Goal: Task Accomplishment & Management: Use online tool/utility

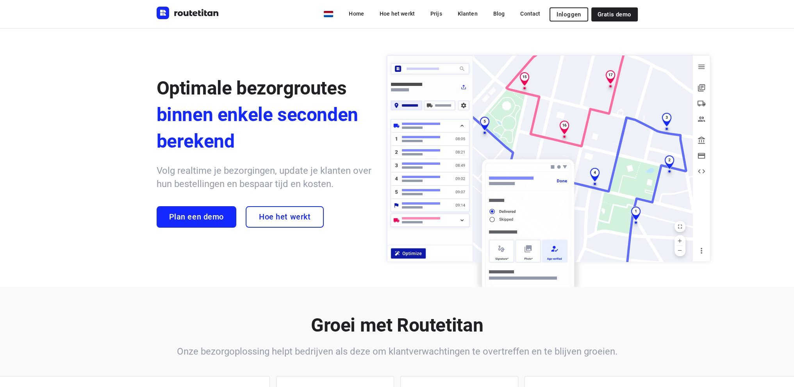
click at [571, 15] on span "Inloggen" at bounding box center [569, 14] width 24 height 6
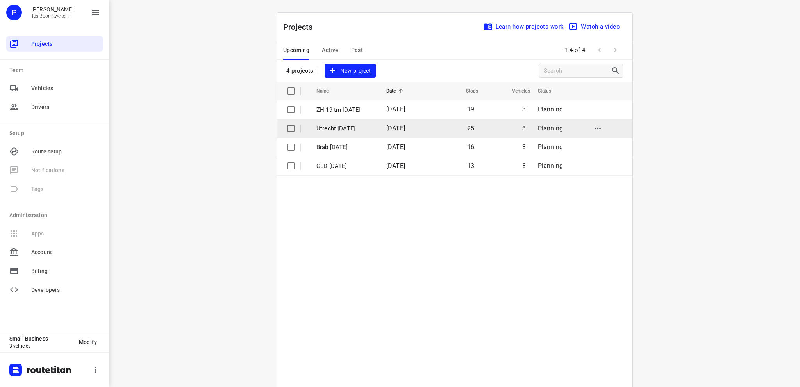
click at [342, 128] on p "Utrecht 22 aug" at bounding box center [345, 128] width 58 height 9
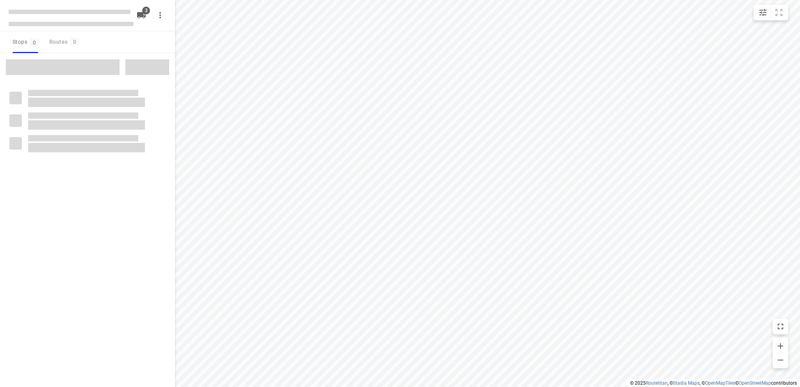
type input "distance"
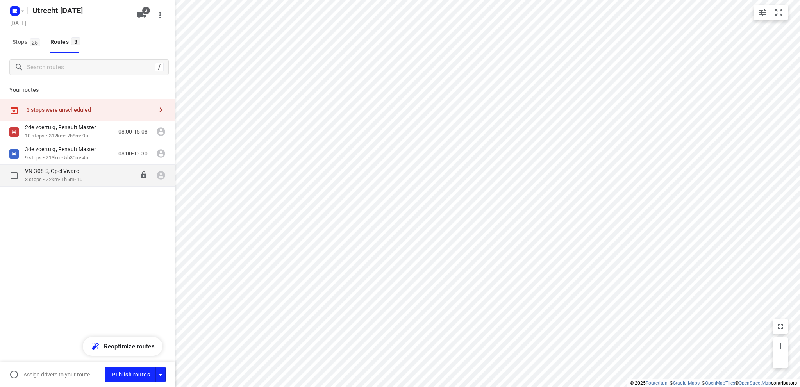
click at [54, 177] on p "3 stops • 22km • 1h5m • 1u" at bounding box center [56, 179] width 62 height 7
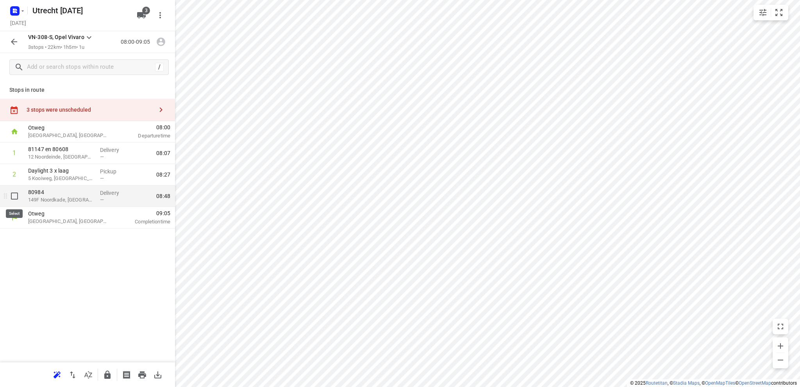
click at [15, 193] on input "checkbox" at bounding box center [15, 196] width 16 height 16
checkbox input "true"
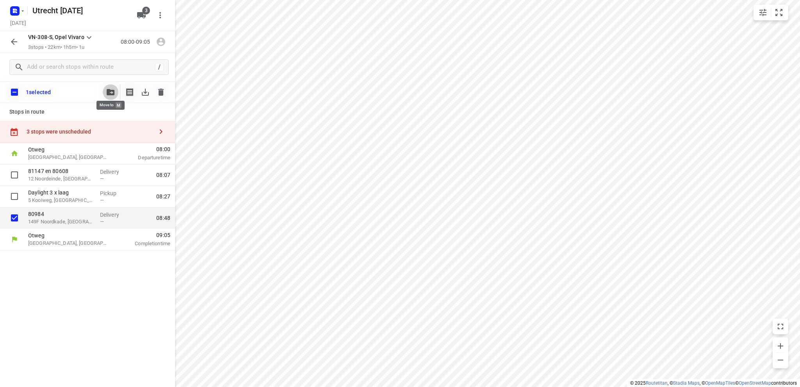
click at [108, 90] on icon "button" at bounding box center [111, 92] width 8 height 6
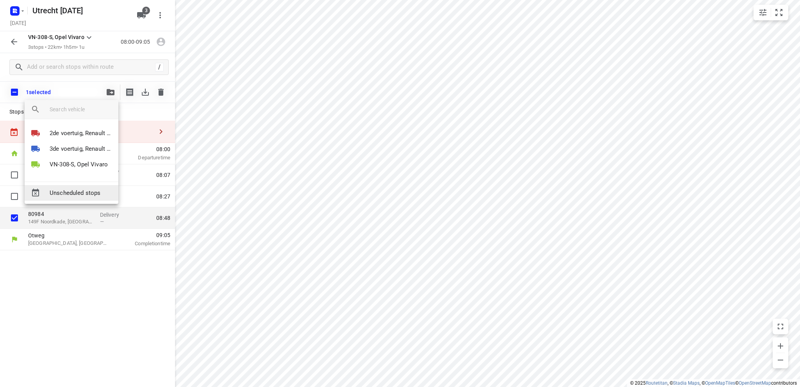
click at [76, 193] on span "Unscheduled stops" at bounding box center [81, 193] width 62 height 9
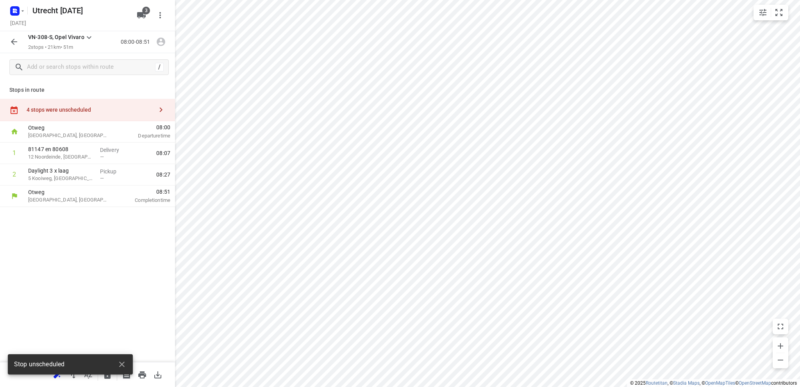
click at [16, 42] on icon "button" at bounding box center [13, 41] width 9 height 9
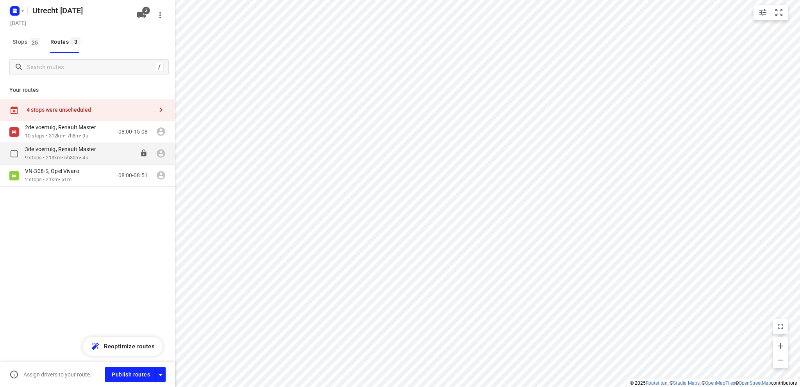
click at [59, 153] on div "3de voertuig, Renault Master" at bounding box center [64, 150] width 79 height 9
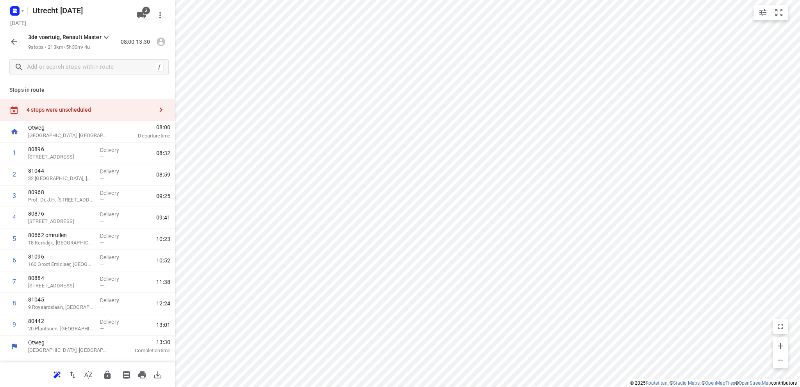
click at [14, 43] on icon "button" at bounding box center [13, 41] width 9 height 9
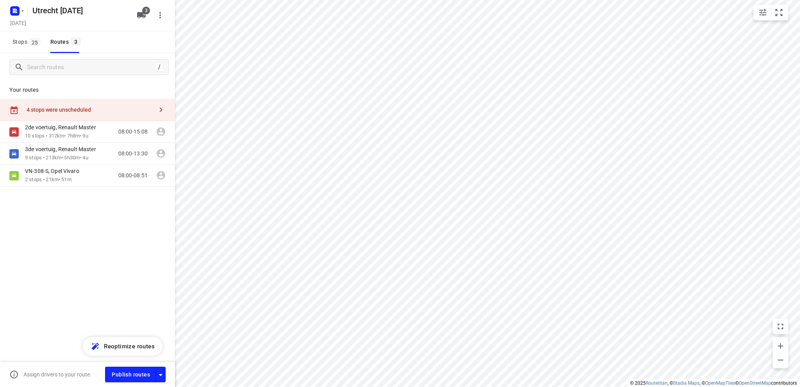
click at [14, 43] on span "Stops 25" at bounding box center [27, 42] width 30 height 10
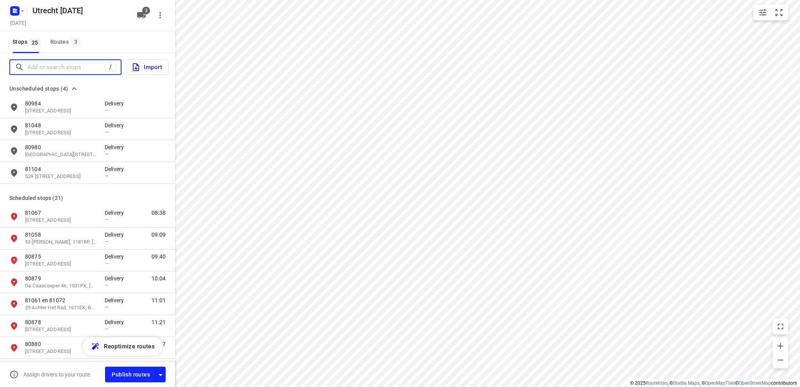
click at [37, 70] on input "Add or search stops" at bounding box center [66, 67] width 78 height 12
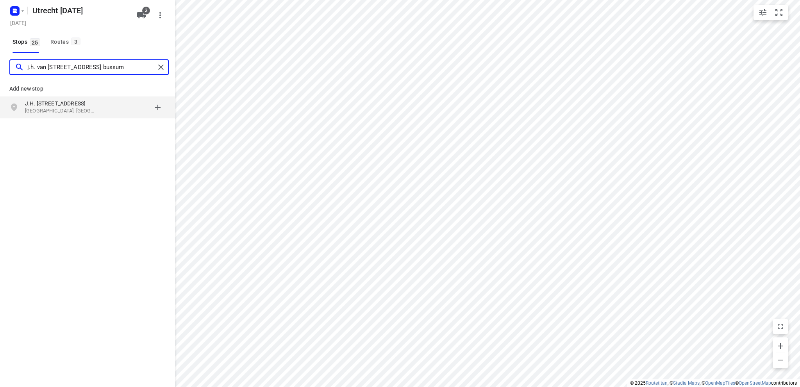
type input "j.h. van hoffweg 32 bussum"
click at [60, 107] on p "J.H. van Het Hoffweg 32" at bounding box center [61, 104] width 72 height 8
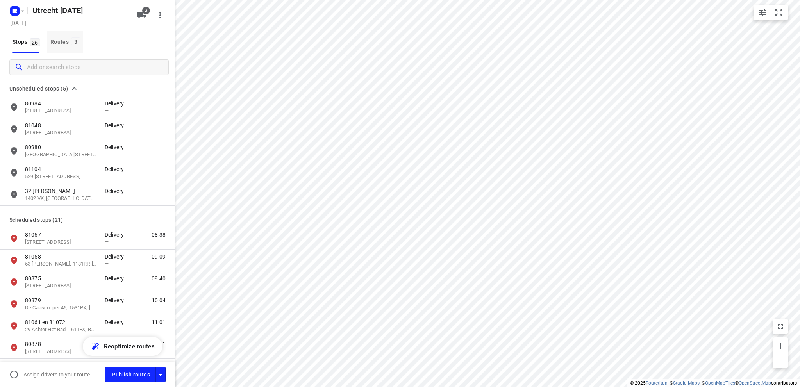
click at [59, 38] on div "Routes 3" at bounding box center [66, 42] width 32 height 10
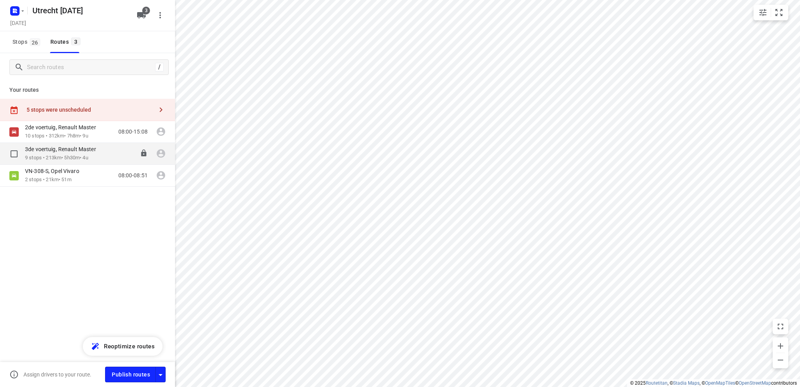
click at [61, 156] on p "9 stops • 213km • 5h30m • 4u" at bounding box center [64, 157] width 79 height 7
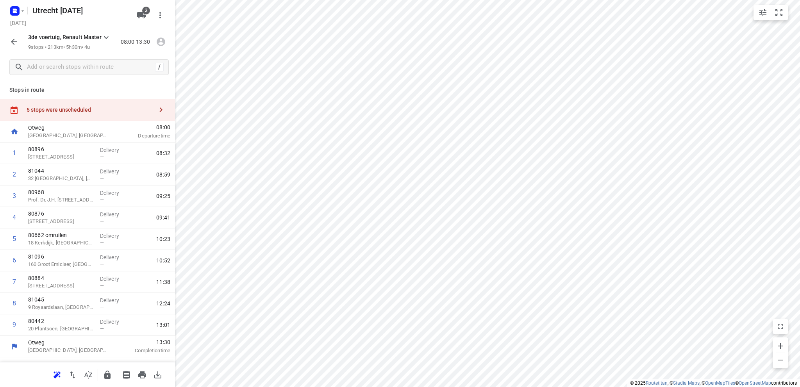
click at [64, 109] on div "5 stops were unscheduled" at bounding box center [90, 110] width 127 height 6
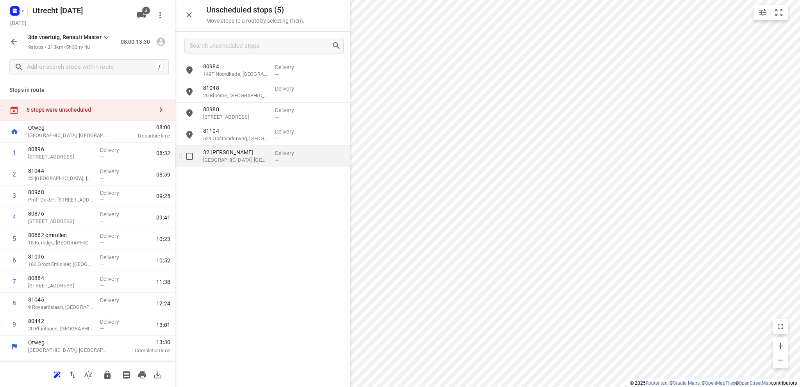
click at [227, 159] on p "Bussum, Netherlands" at bounding box center [236, 160] width 66 height 8
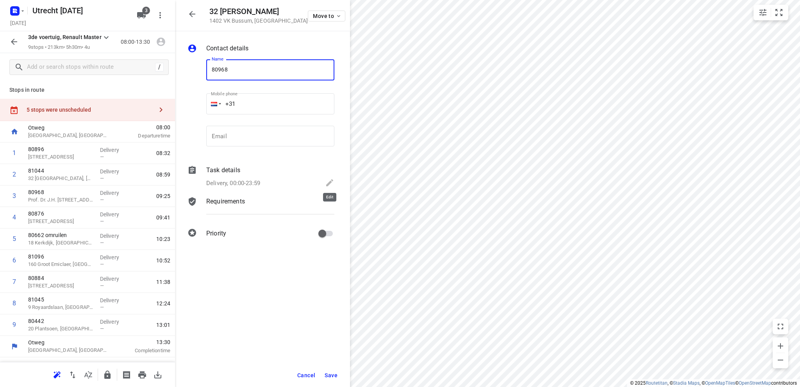
type input "80968"
click at [328, 180] on icon at bounding box center [329, 182] width 9 height 9
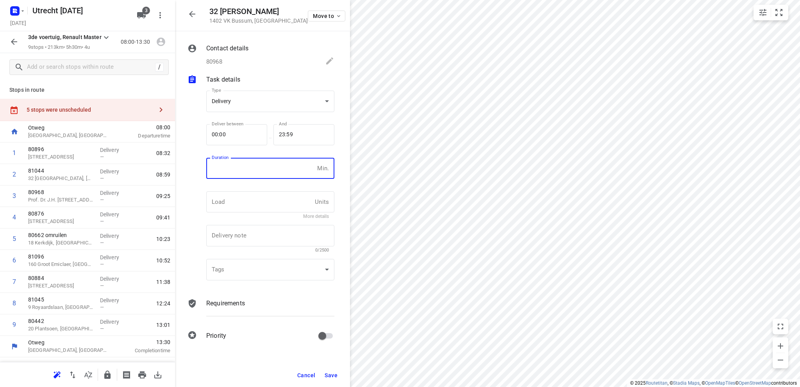
click at [244, 167] on input "number" at bounding box center [260, 168] width 108 height 21
type input "10"
click at [332, 375] on span "Save" at bounding box center [331, 375] width 13 height 6
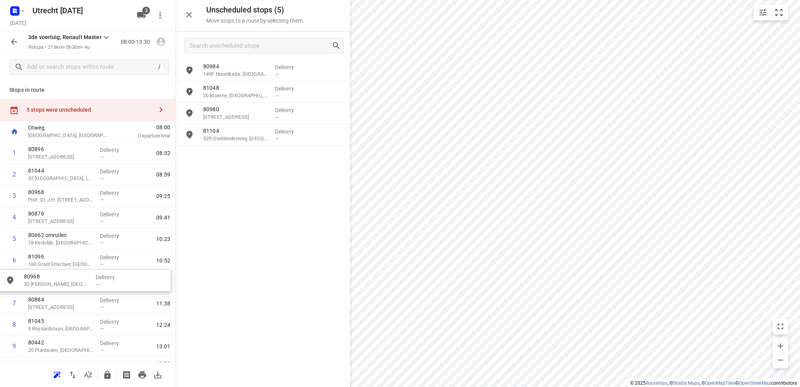
drag, startPoint x: 230, startPoint y: 160, endPoint x: 46, endPoint y: 286, distance: 222.9
click at [15, 195] on input "checkbox" at bounding box center [15, 196] width 16 height 16
checkbox input "true"
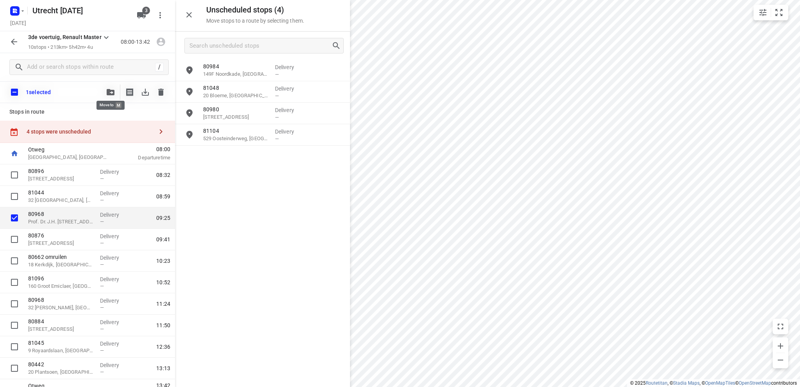
click at [111, 91] on icon "button" at bounding box center [111, 92] width 8 height 6
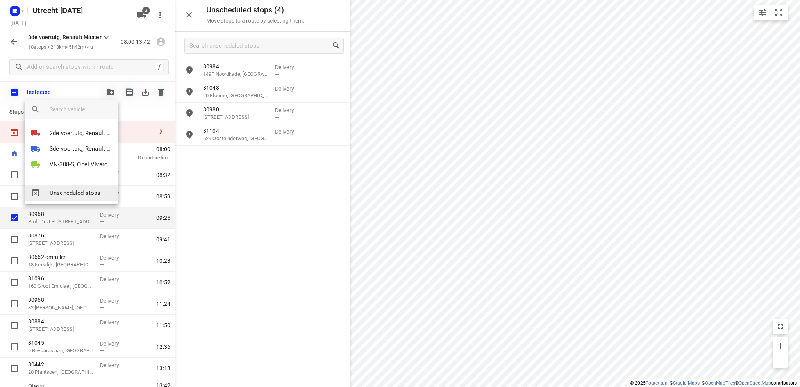
click at [75, 191] on span "Unscheduled stops" at bounding box center [81, 193] width 62 height 9
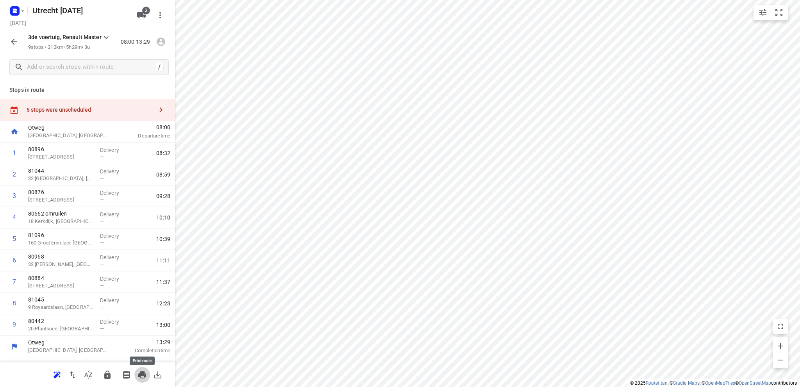
click at [141, 375] on icon "button" at bounding box center [142, 374] width 8 height 7
